Goal: Information Seeking & Learning: Learn about a topic

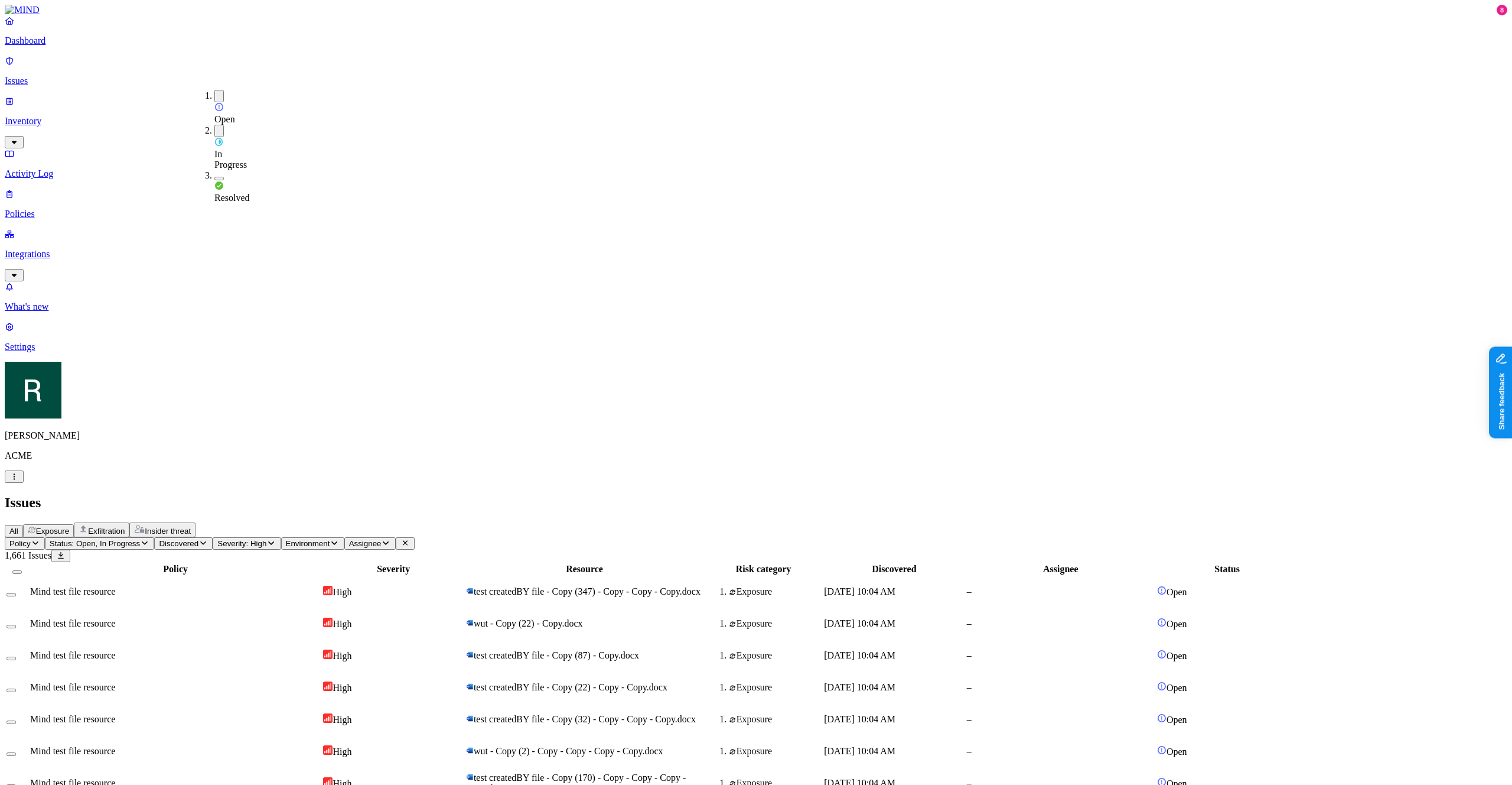
click at [214, 170] on div "Resolved" at bounding box center [214, 187] width 0 height 33
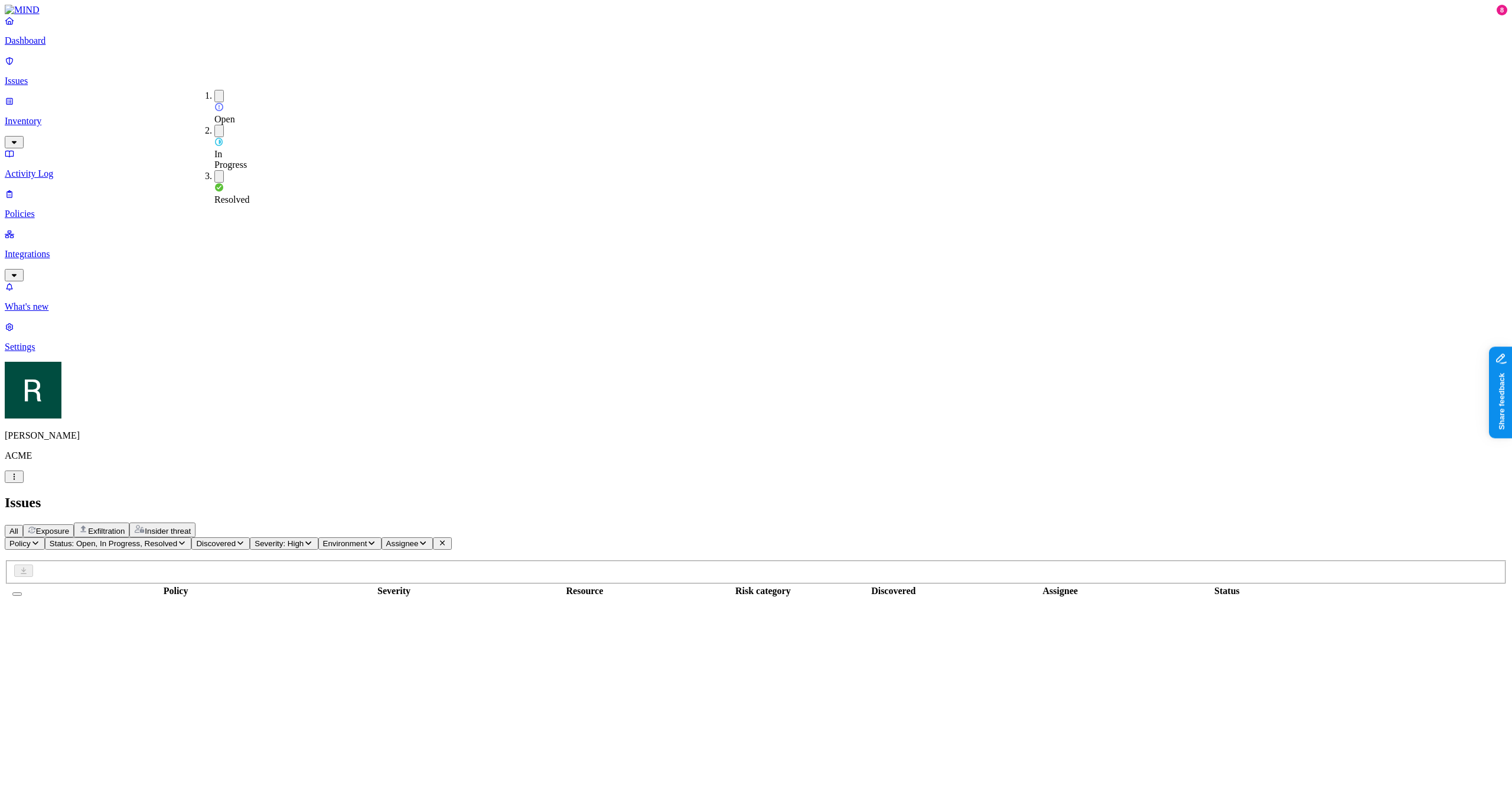
click at [214, 170] on div "Resolved" at bounding box center [214, 188] width 0 height 35
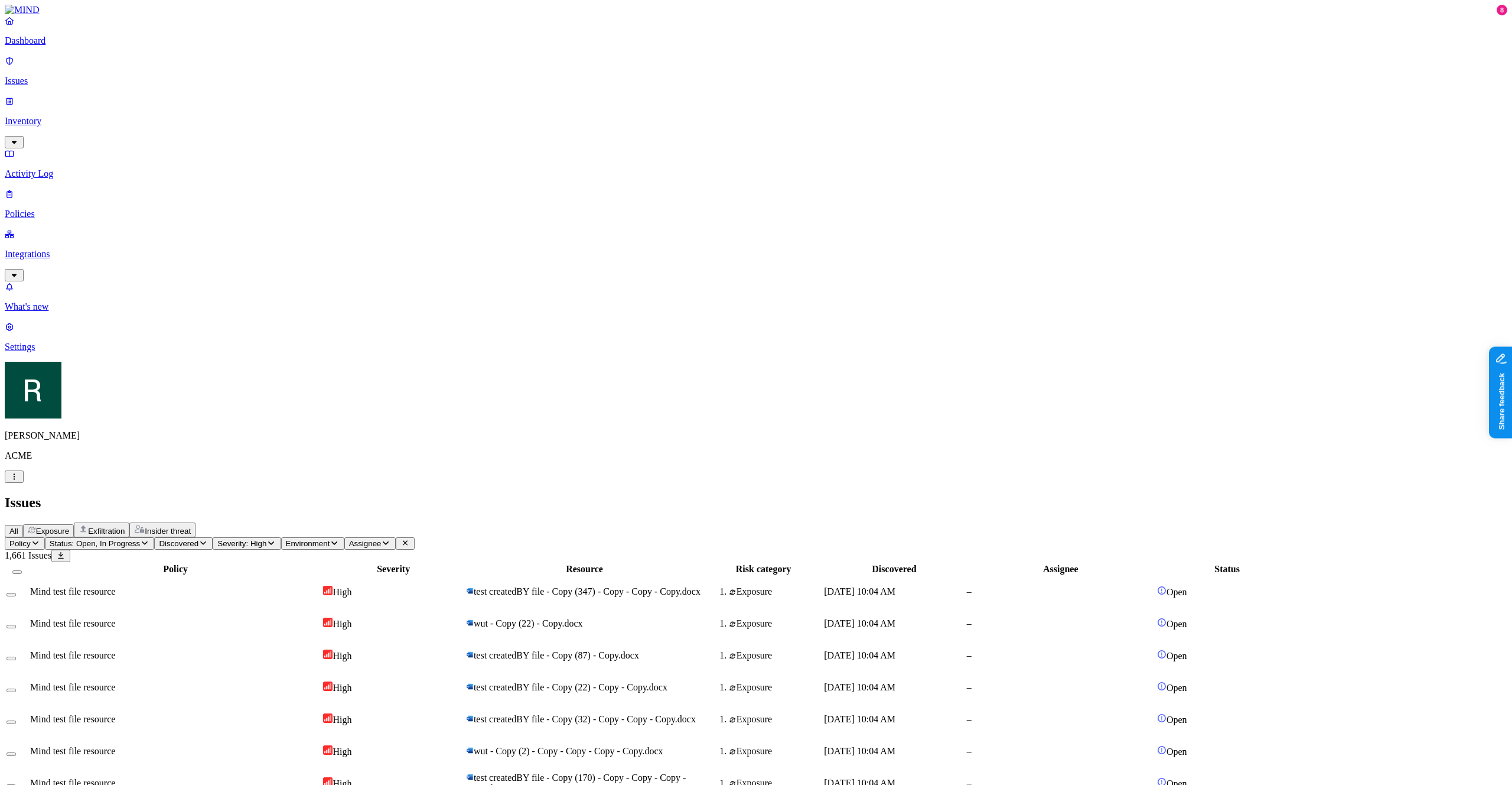
click at [965, 563] on th "Discovered" at bounding box center [894, 569] width 141 height 12
click at [964, 563] on div "Discovered" at bounding box center [894, 569] width 140 height 11
click at [980, 522] on div "All Exposure Exfiltration Insider threat" at bounding box center [756, 530] width 1503 height 15
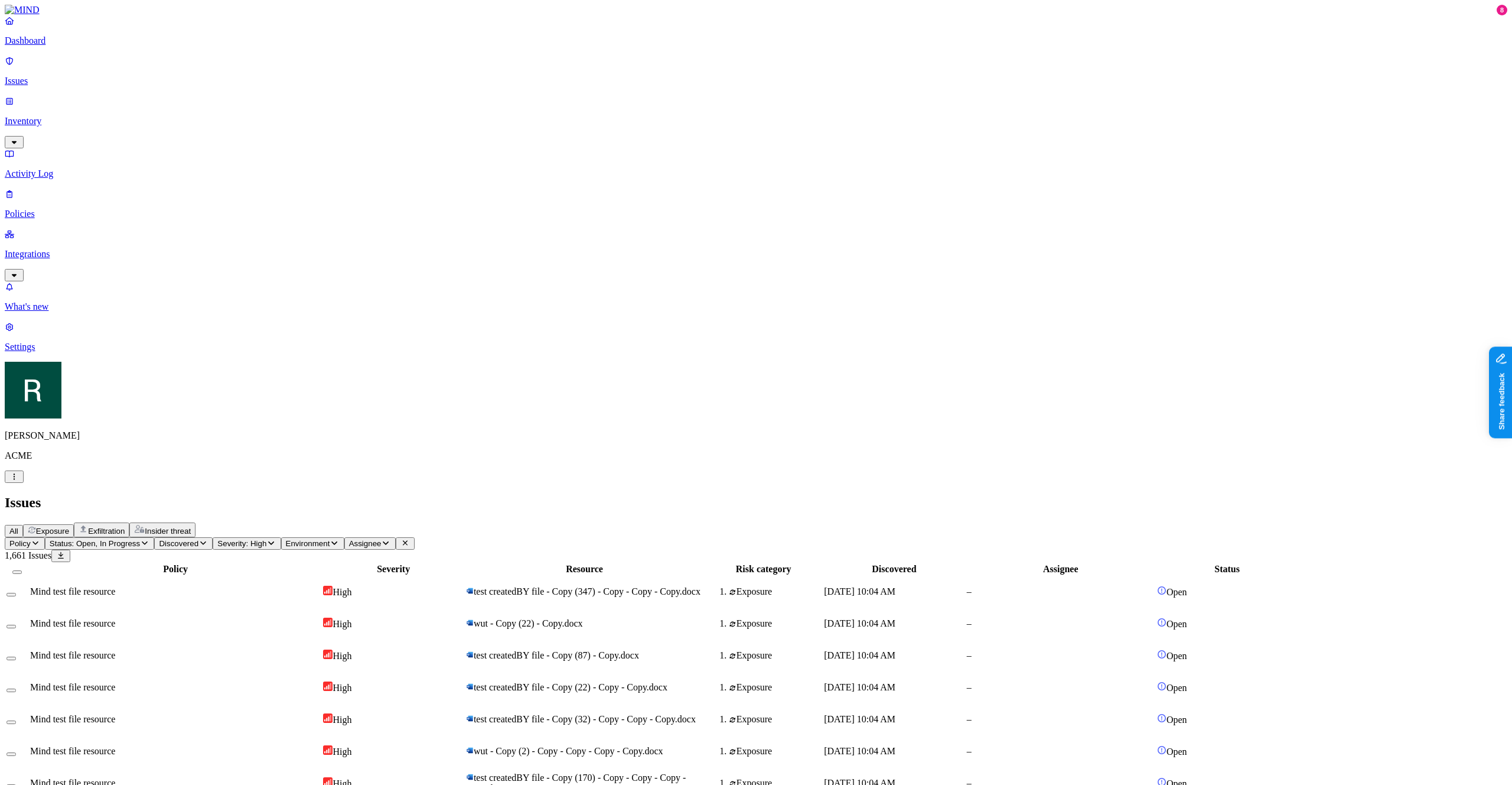
click at [584, 495] on h2 "Issues" at bounding box center [756, 503] width 1503 height 16
click at [198, 539] on span "Discovered" at bounding box center [179, 543] width 40 height 9
click at [318, 108] on div "Last 7 days" at bounding box center [318, 116] width 0 height 32
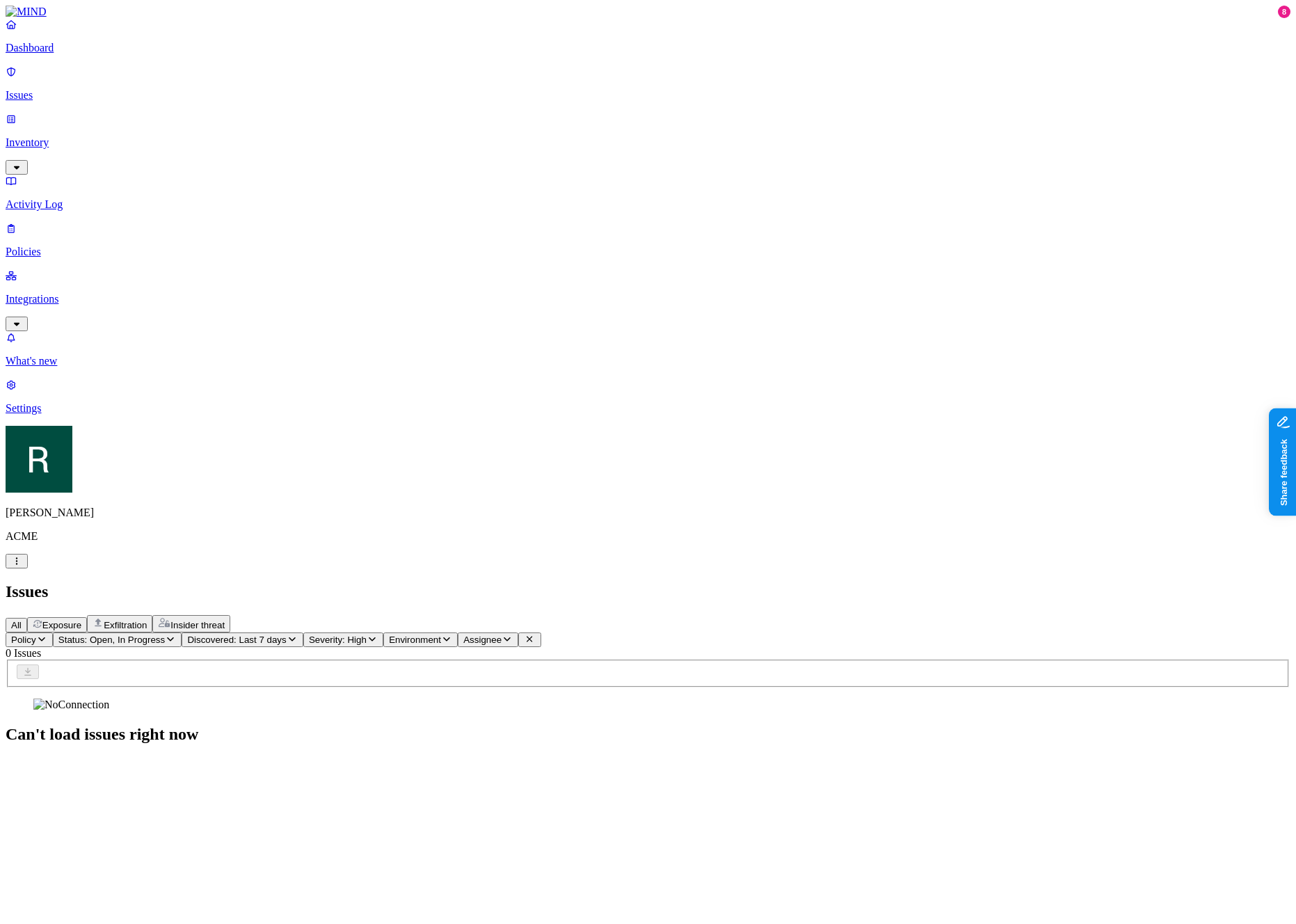
click at [799, 698] on div "Can't load issues right now" at bounding box center [648, 721] width 1285 height 45
click at [383, 632] on button "Severity: High" at bounding box center [343, 639] width 80 height 15
click at [286, 634] on span "Discovered: Last 7 days" at bounding box center [236, 639] width 99 height 10
click at [375, 106] on div "All" at bounding box center [375, 112] width 0 height 13
click at [584, 615] on div "All Exposure Exfiltration Insider threat" at bounding box center [648, 623] width 1285 height 17
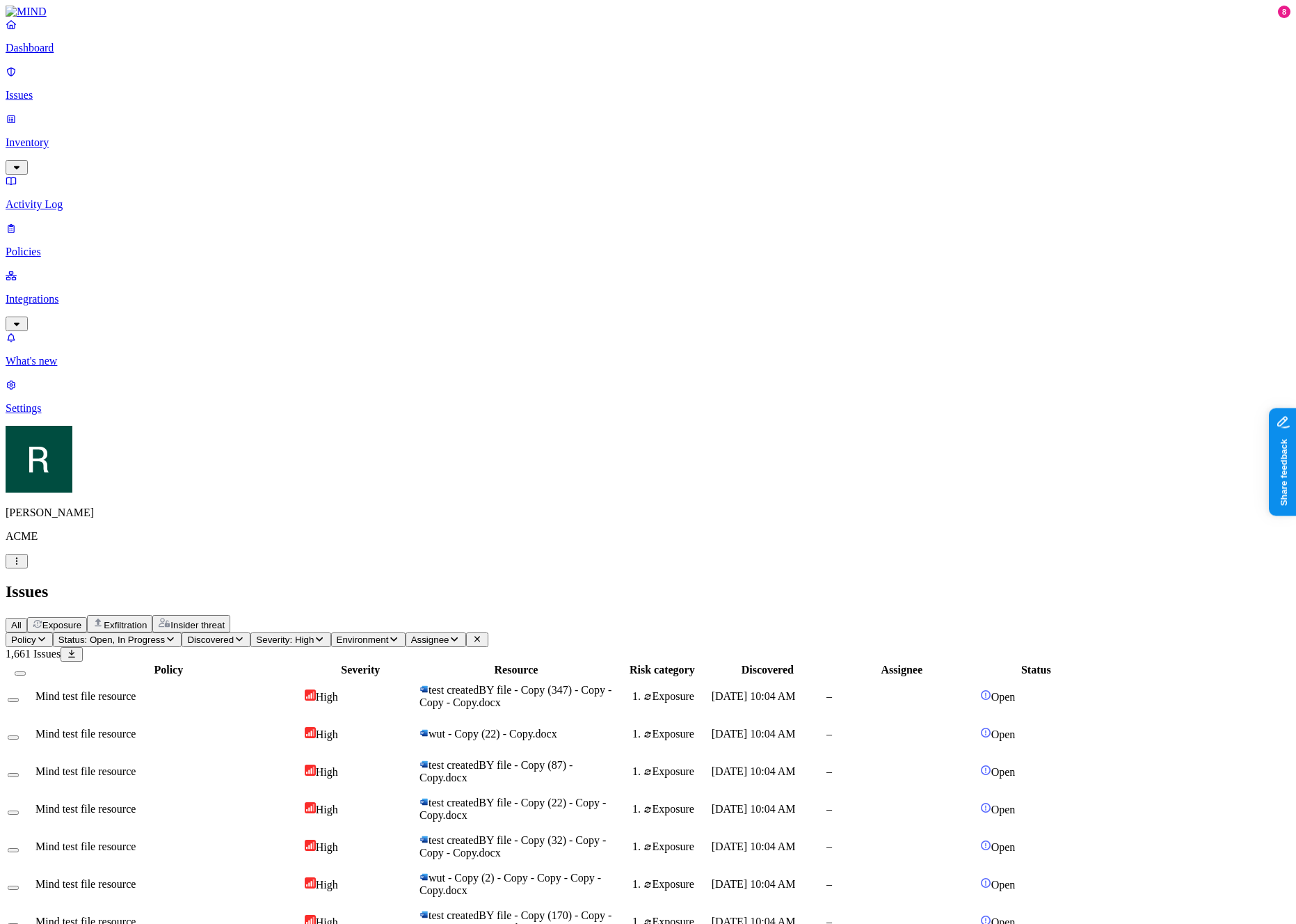
click at [406, 632] on button "Environment" at bounding box center [368, 639] width 74 height 15
click at [528, 129] on div "Cloud" at bounding box center [528, 131] width 0 height 25
click at [418, 634] on span "Environment: Cloud" at bounding box center [377, 639] width 81 height 10
click at [528, 108] on div "All" at bounding box center [528, 112] width 0 height 13
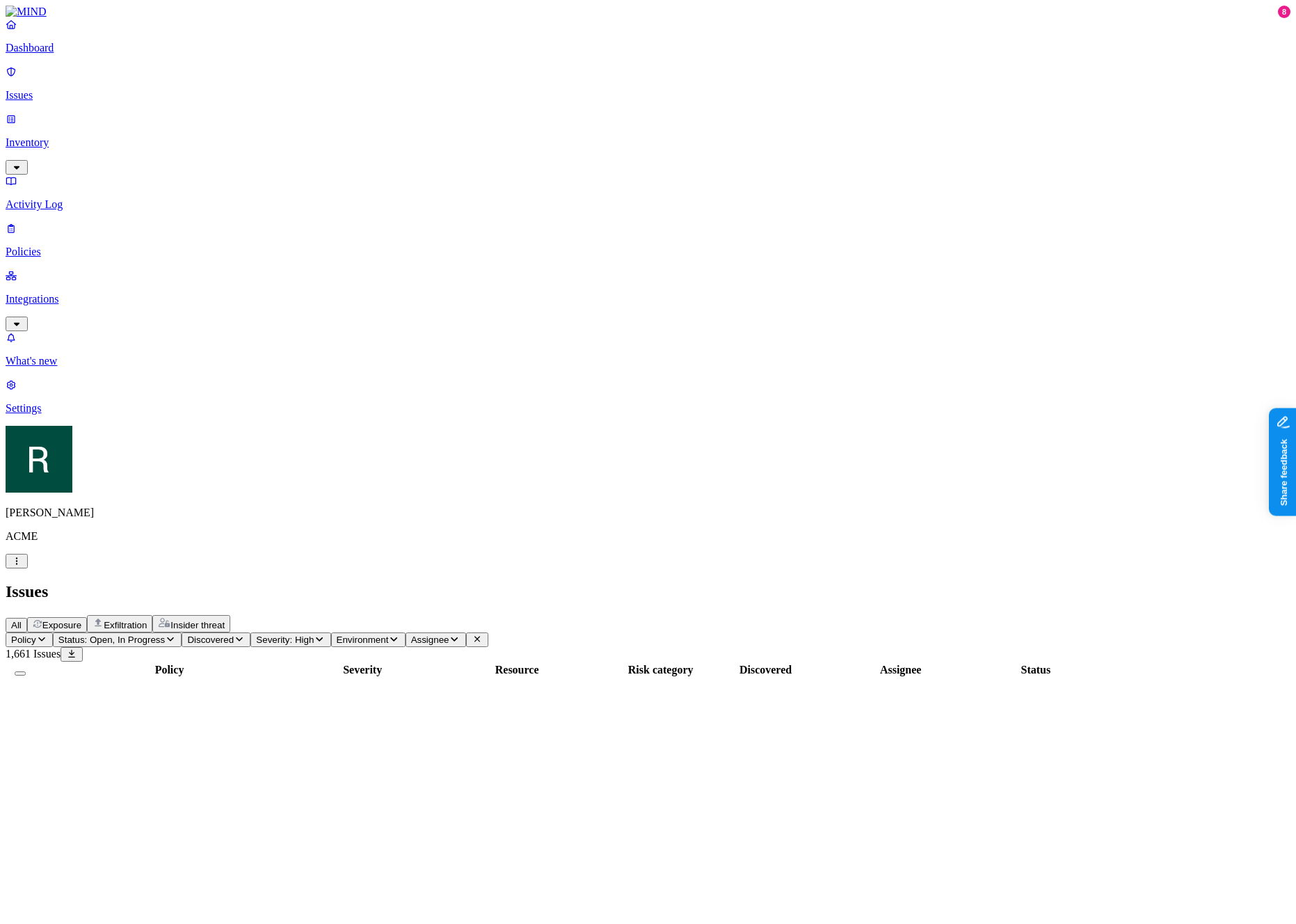
click at [599, 615] on div "All Exposure Exfiltration Insider threat" at bounding box center [648, 623] width 1285 height 17
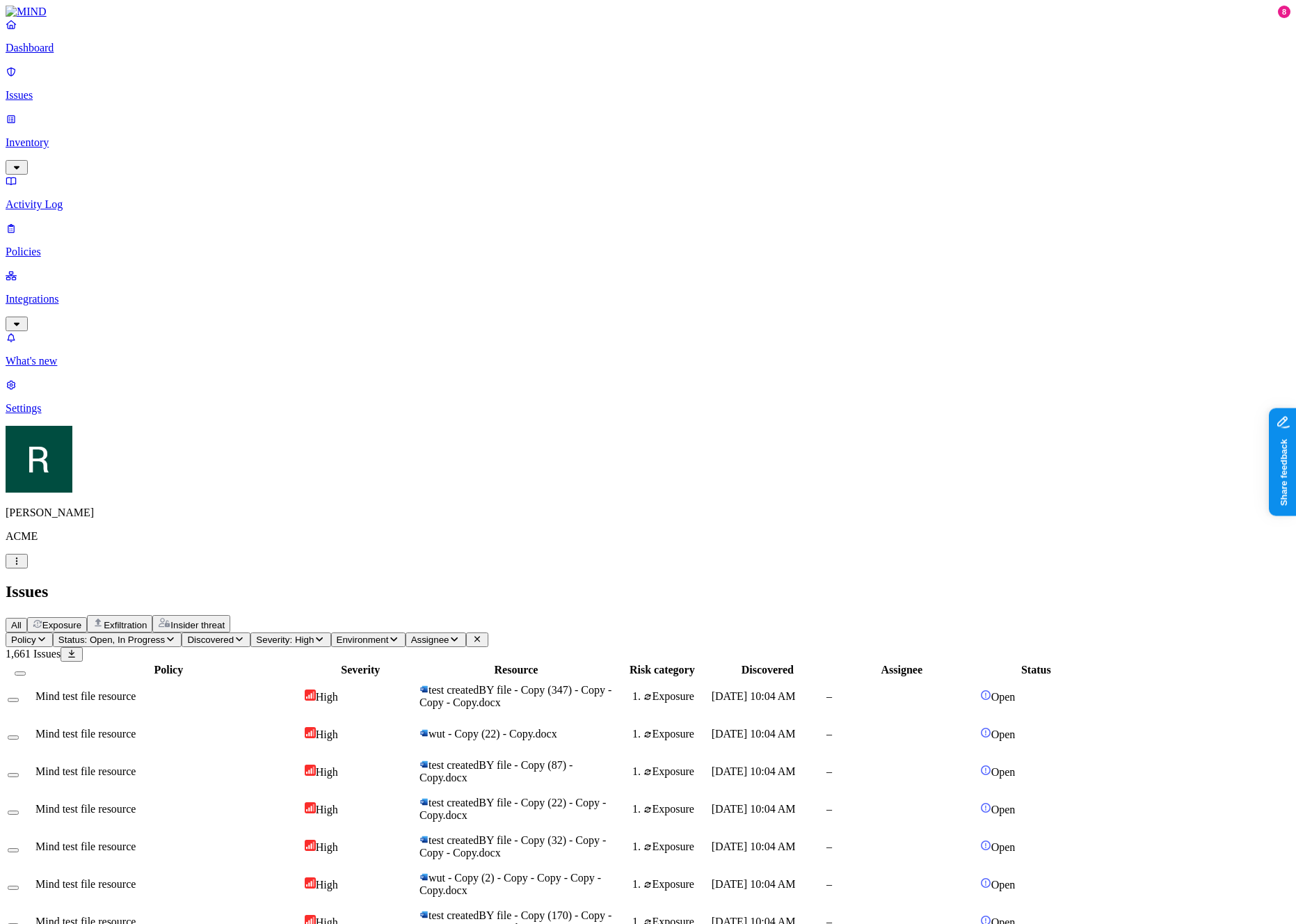
scroll to position [82, 0]
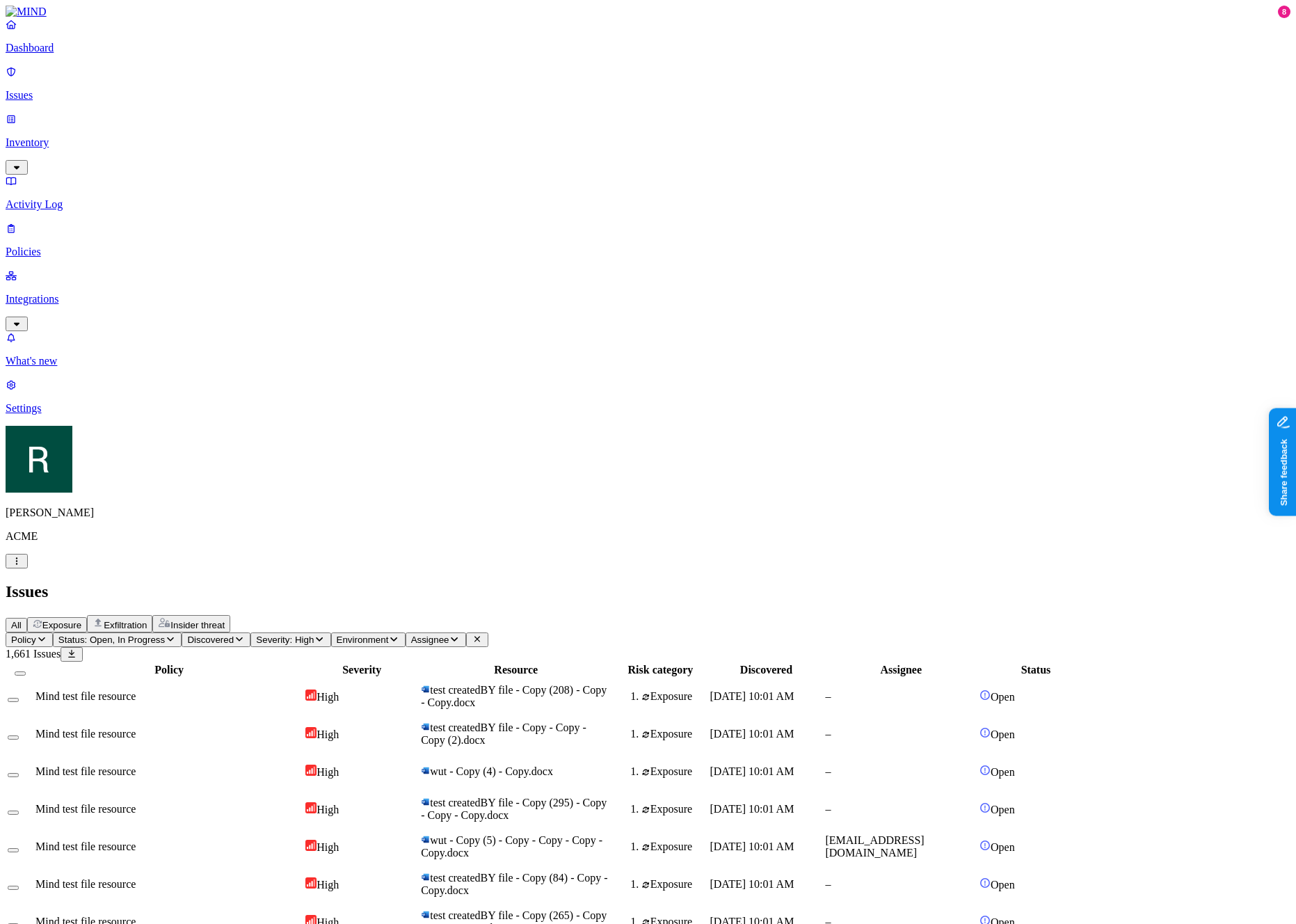
click at [81, 619] on div "Exposure" at bounding box center [57, 625] width 49 height 11
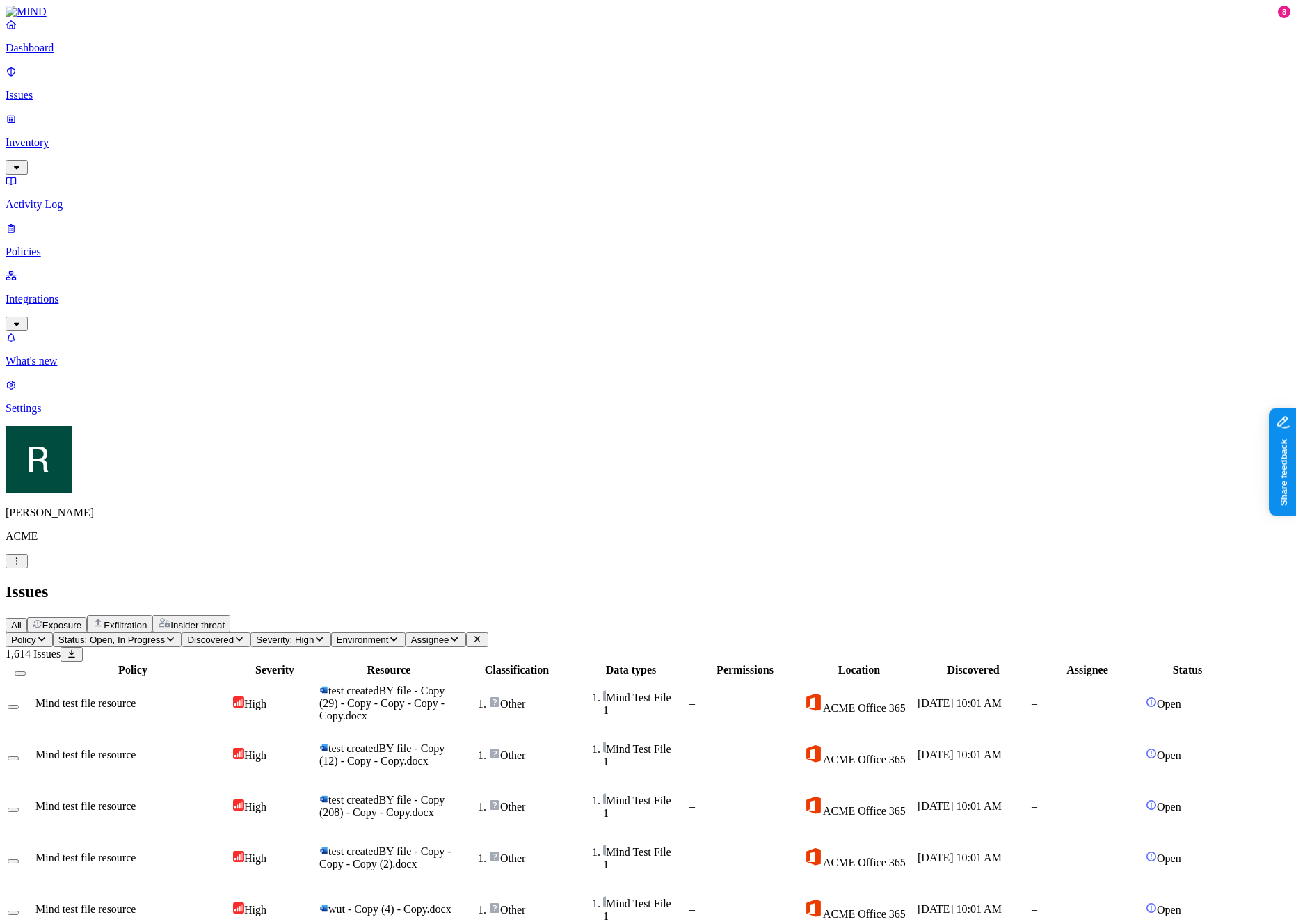
click at [146, 619] on span "Exfiltration" at bounding box center [125, 624] width 43 height 10
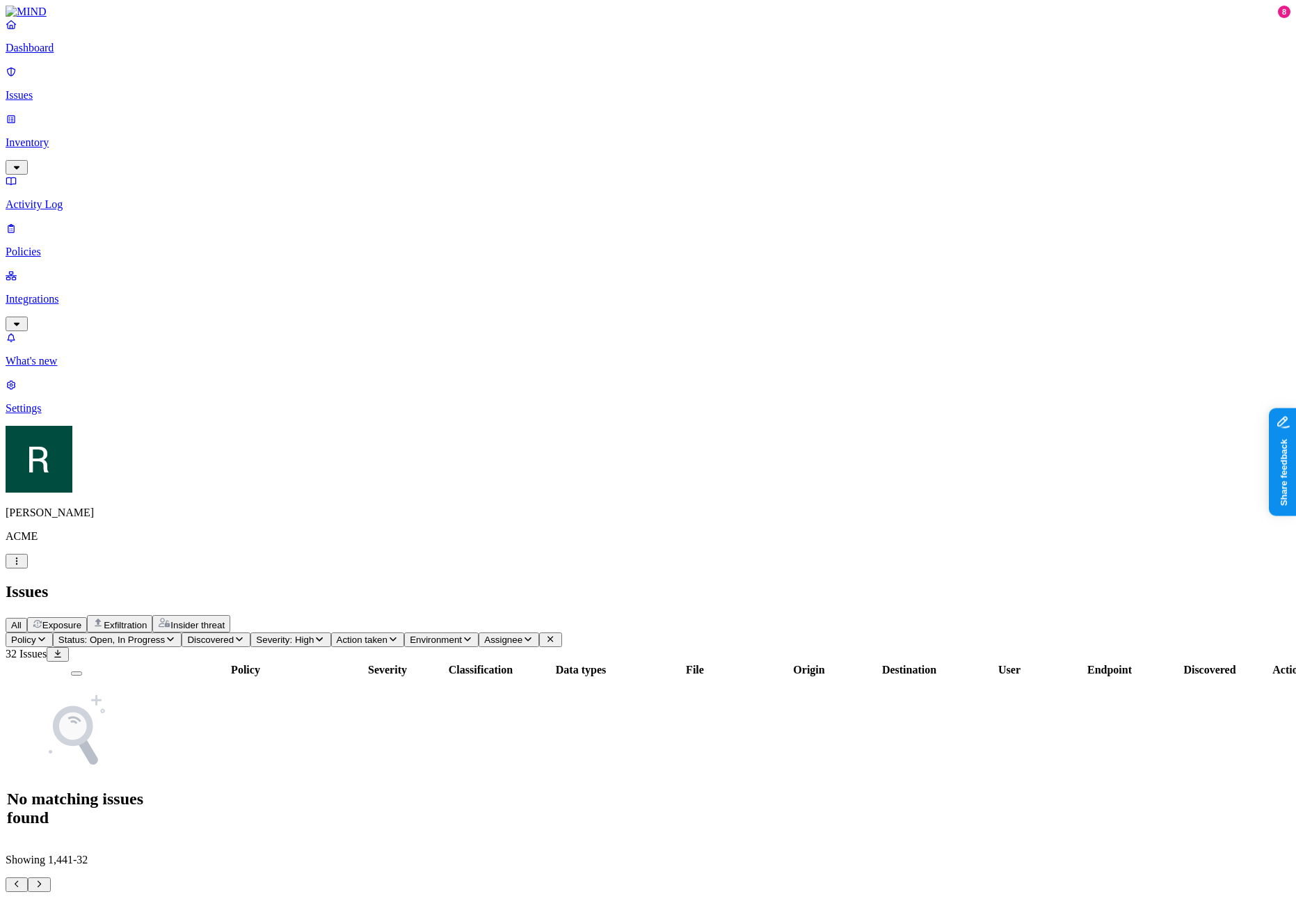
click at [314, 634] on span "Severity: High" at bounding box center [285, 639] width 58 height 10
click at [469, 173] on span "High" at bounding box center [457, 179] width 22 height 12
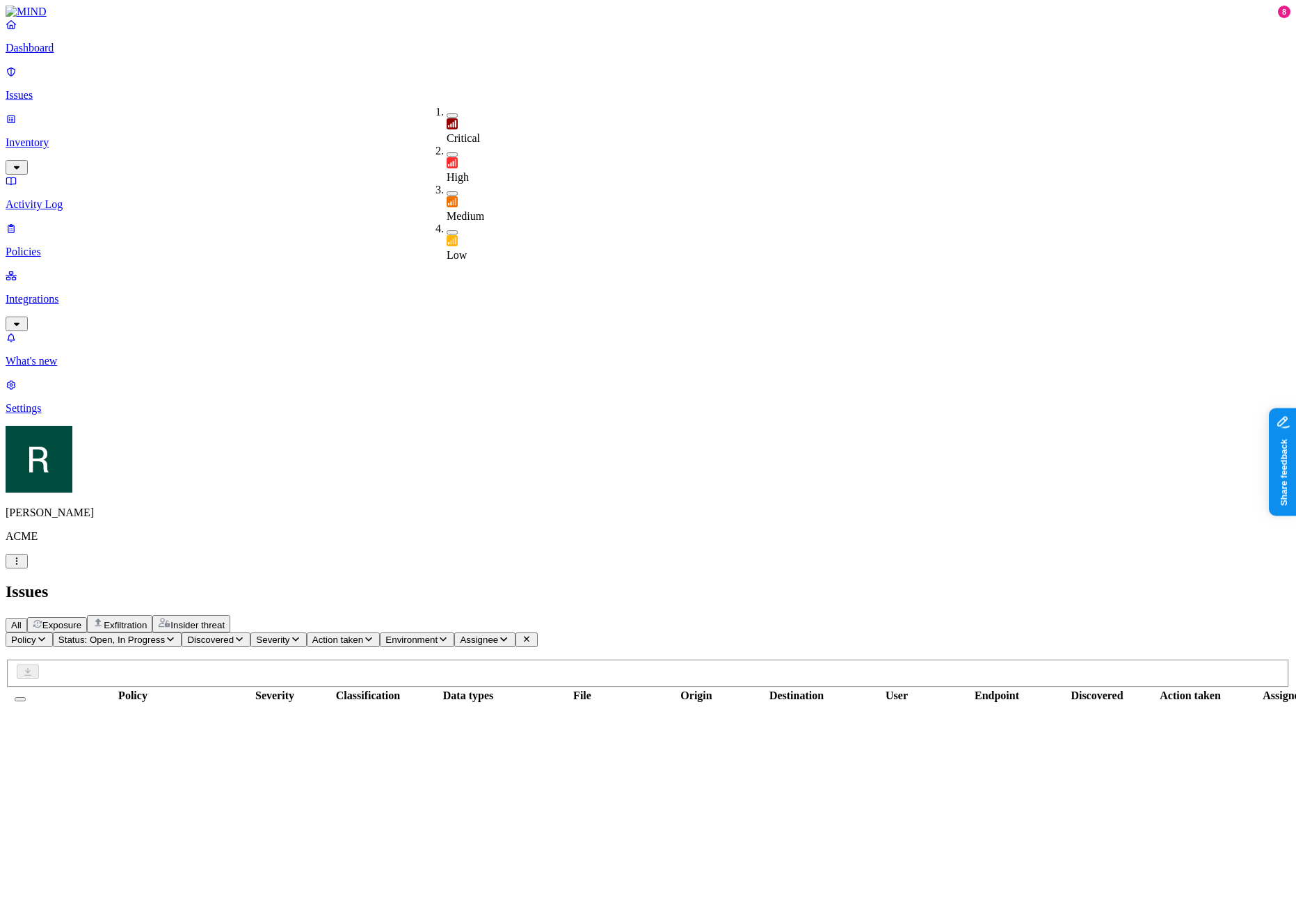
click at [516, 615] on div "All Exposure Exfiltration Insider threat" at bounding box center [648, 623] width 1285 height 17
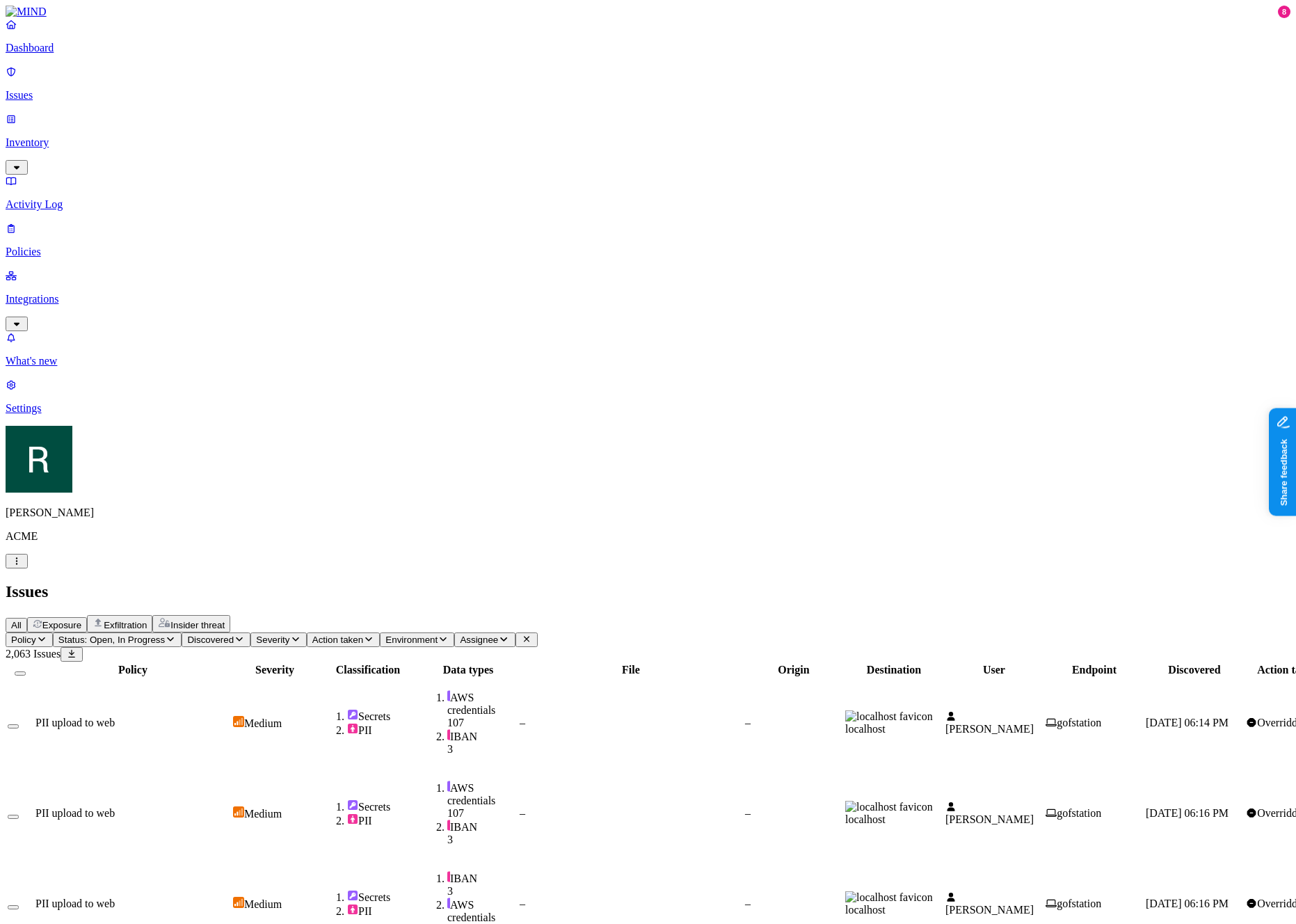
scroll to position [0, 0]
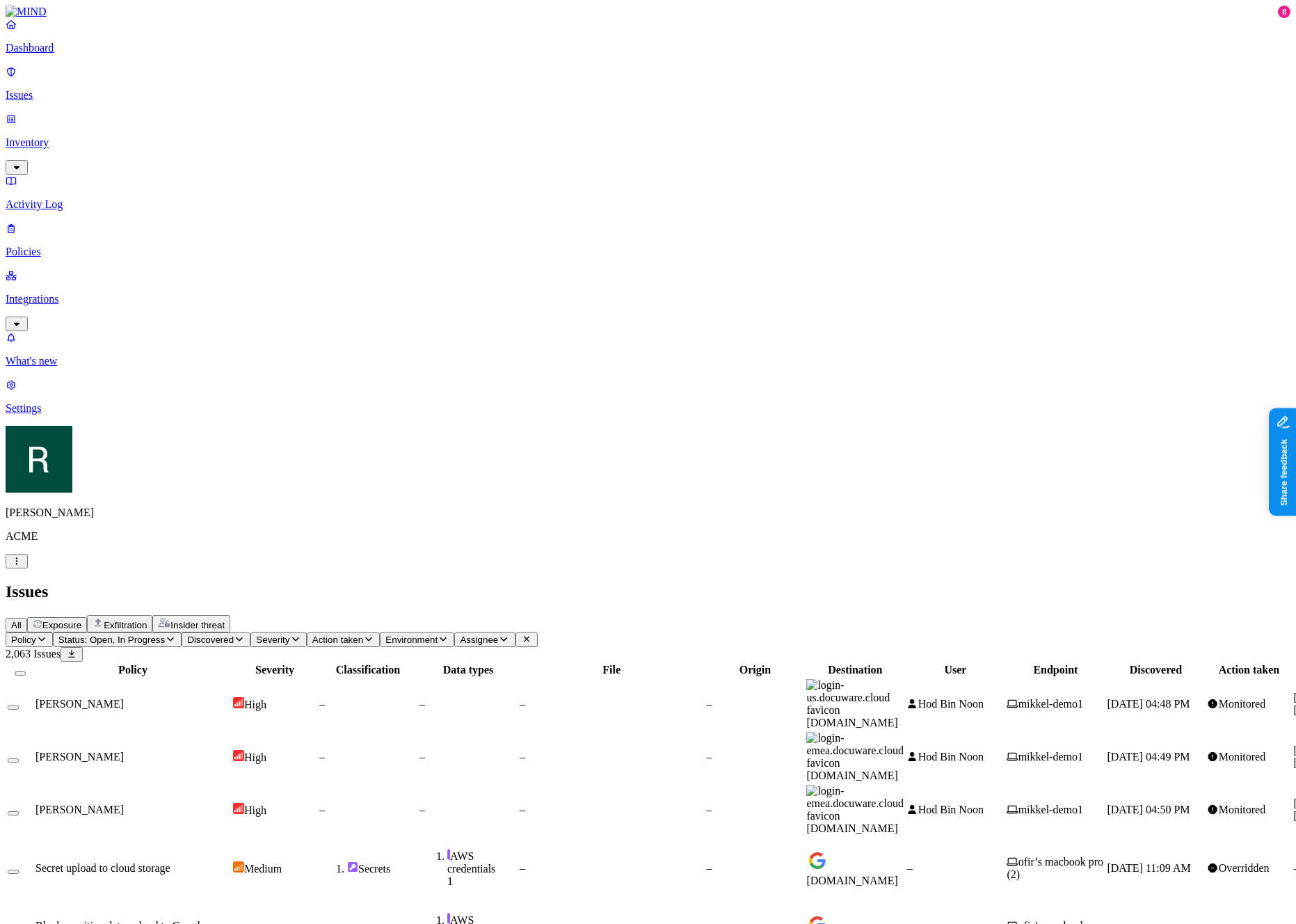
click at [176, 634] on icon "button" at bounding box center [171, 639] width 11 height 9
click at [689, 583] on h2 "Issues" at bounding box center [648, 592] width 1285 height 19
click at [529, 583] on div "Issues" at bounding box center [648, 592] width 1285 height 19
